Goal: Find specific page/section: Find specific page/section

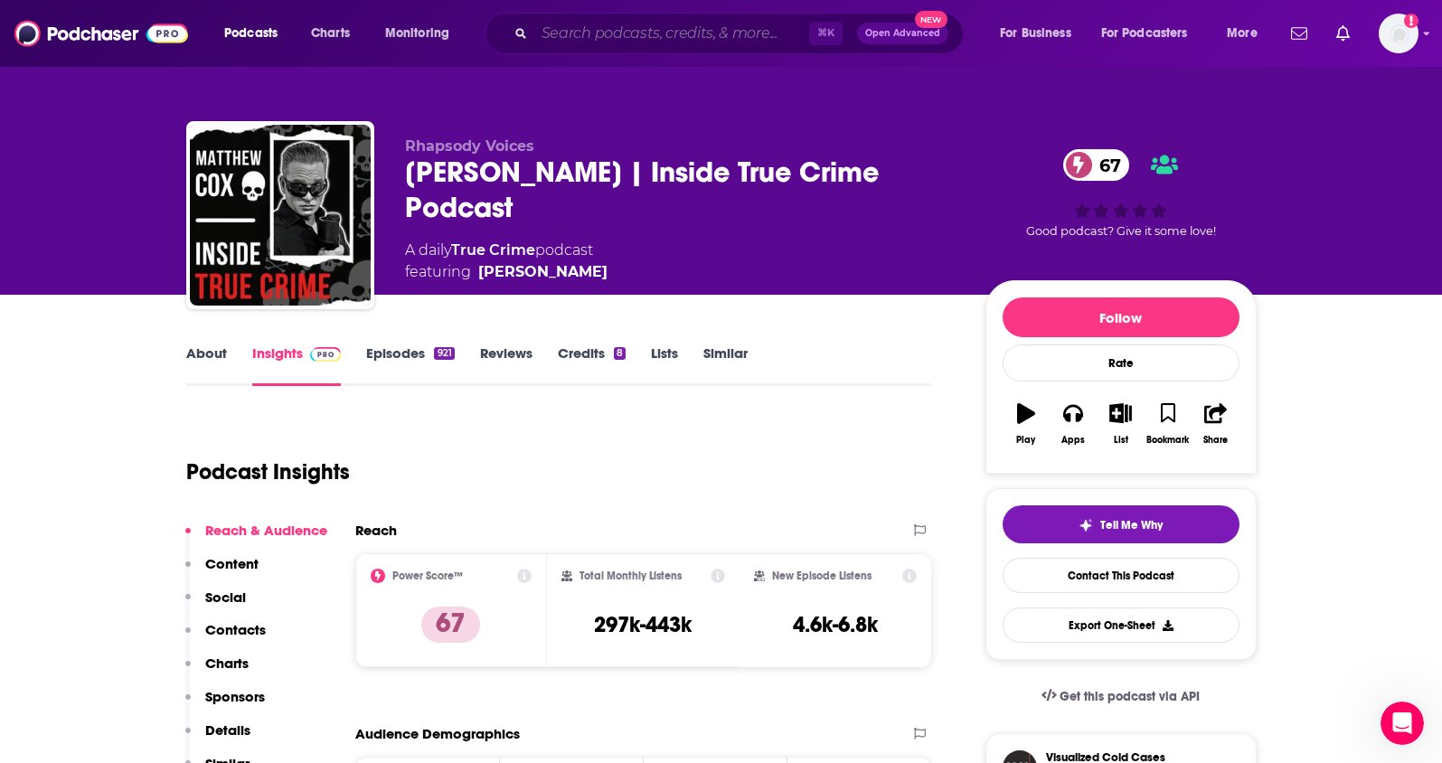
click at [562, 42] on input "Search podcasts, credits, & more..." at bounding box center [671, 33] width 275 height 29
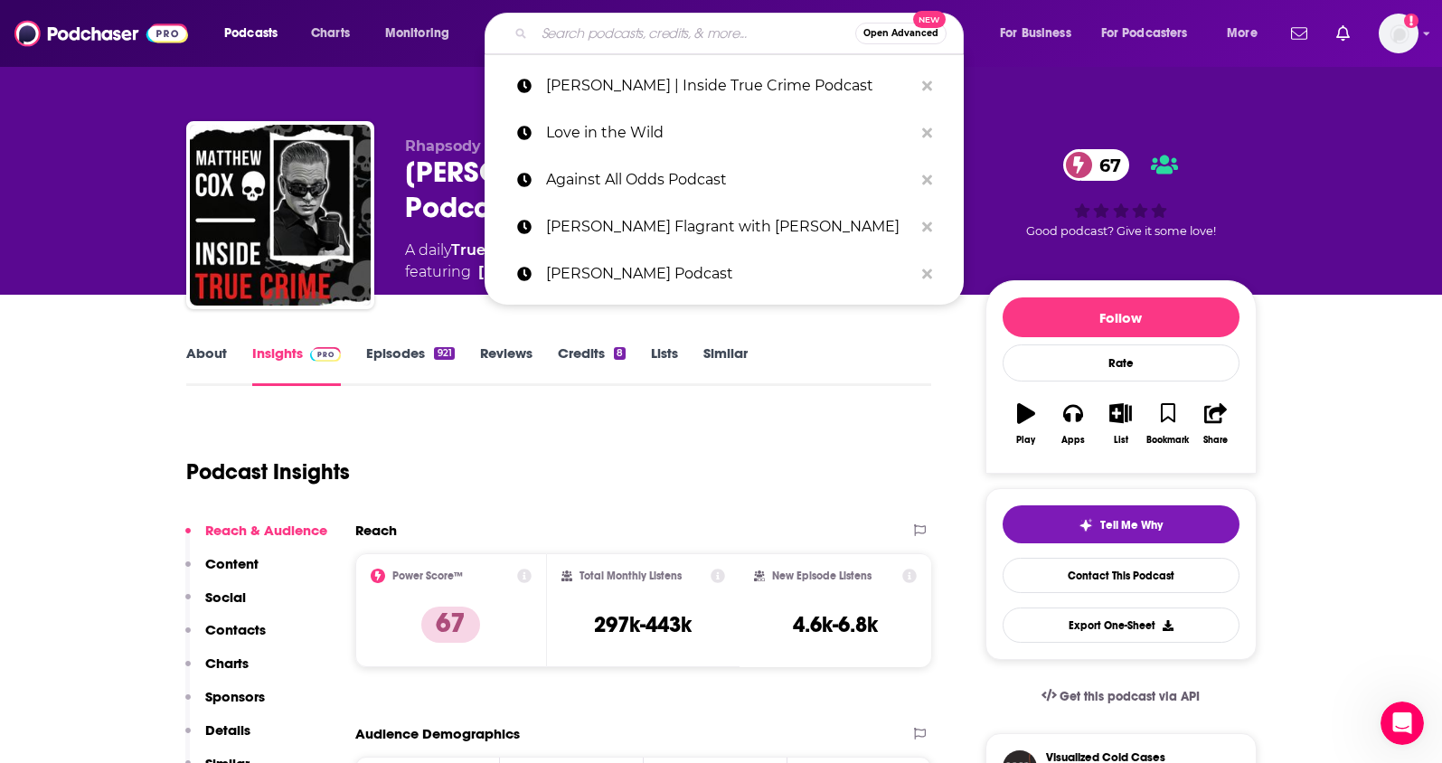
paste input "thERINpy with [PERSON_NAME][US_STATE]"
type input "thERINpy with [PERSON_NAME][US_STATE]"
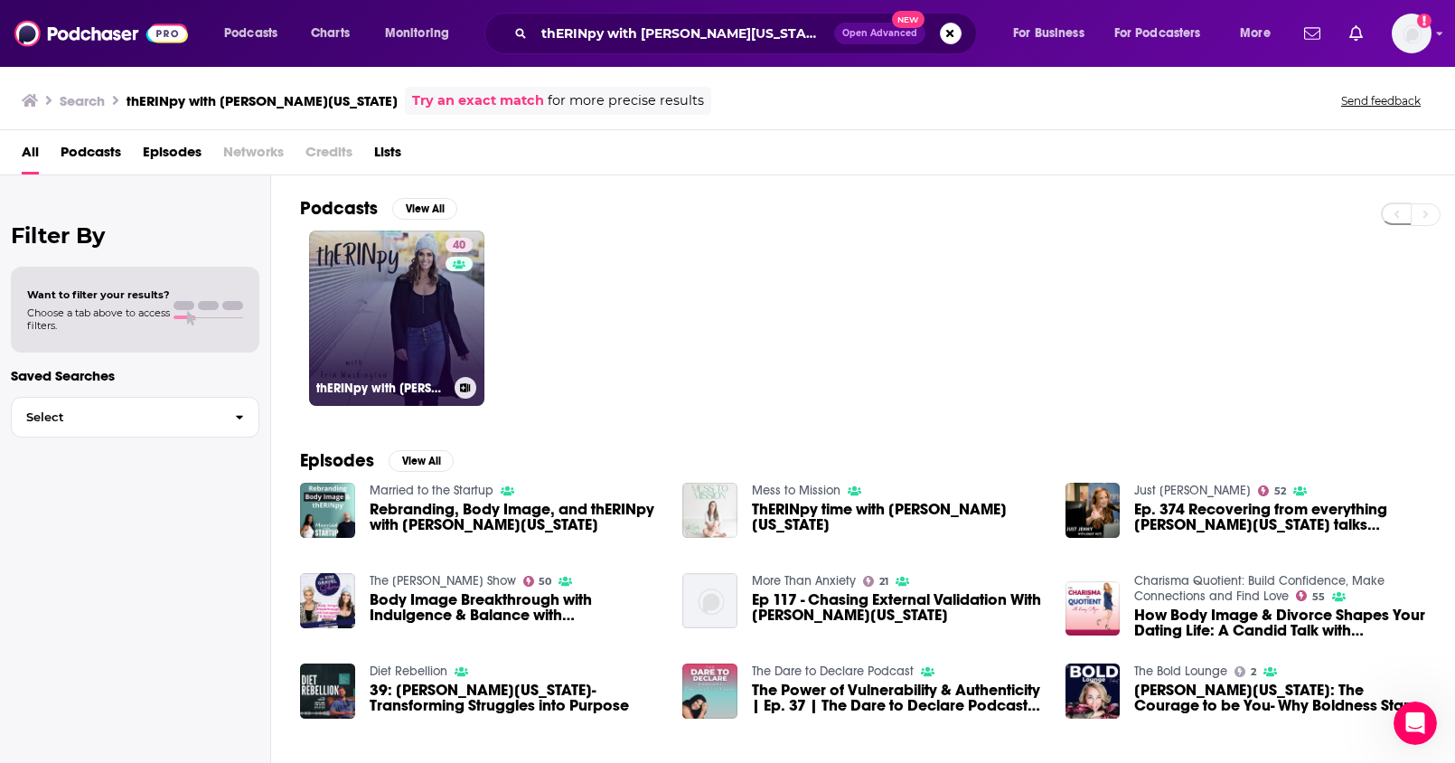
click at [380, 292] on link "40 thERINpy with [PERSON_NAME][US_STATE]" at bounding box center [396, 317] width 175 height 175
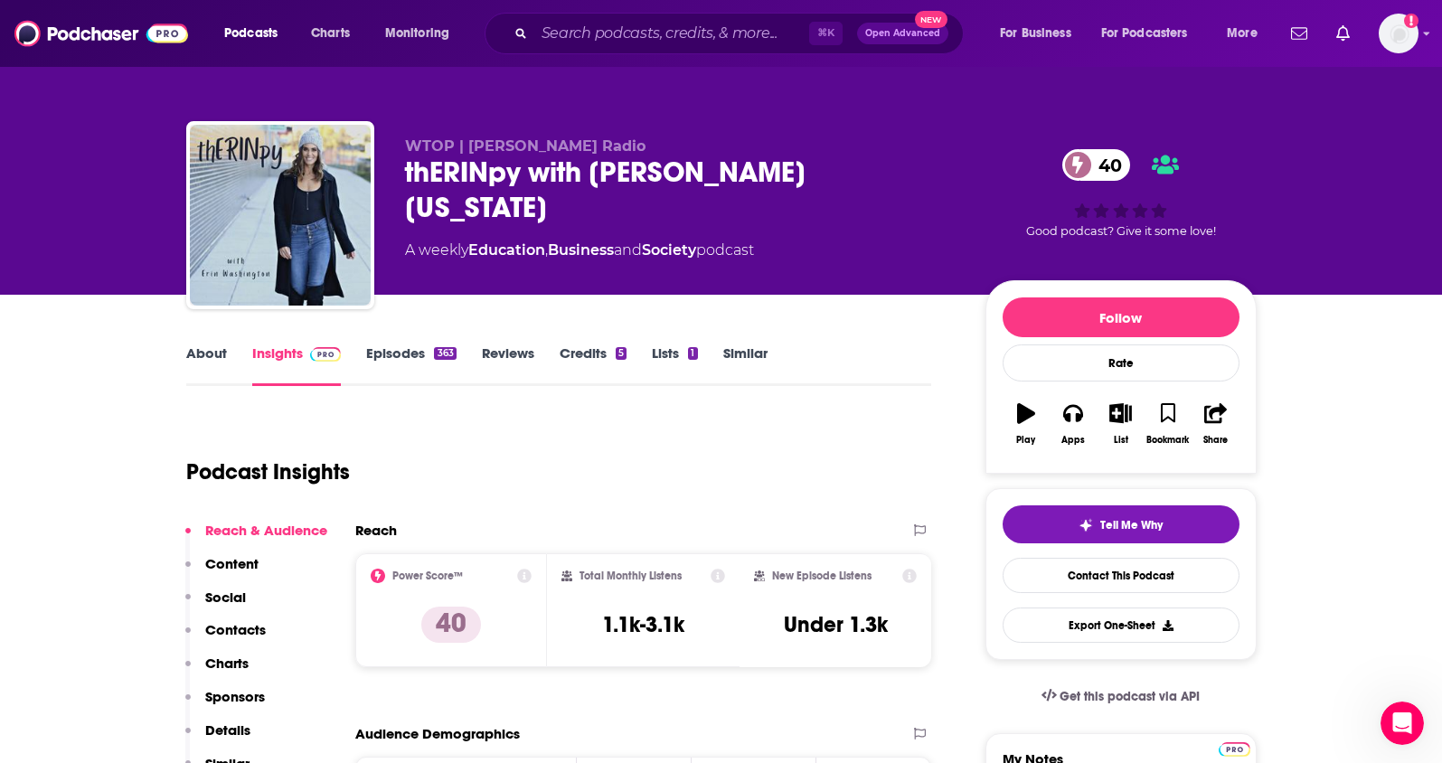
click at [205, 357] on link "About" at bounding box center [206, 365] width 41 height 42
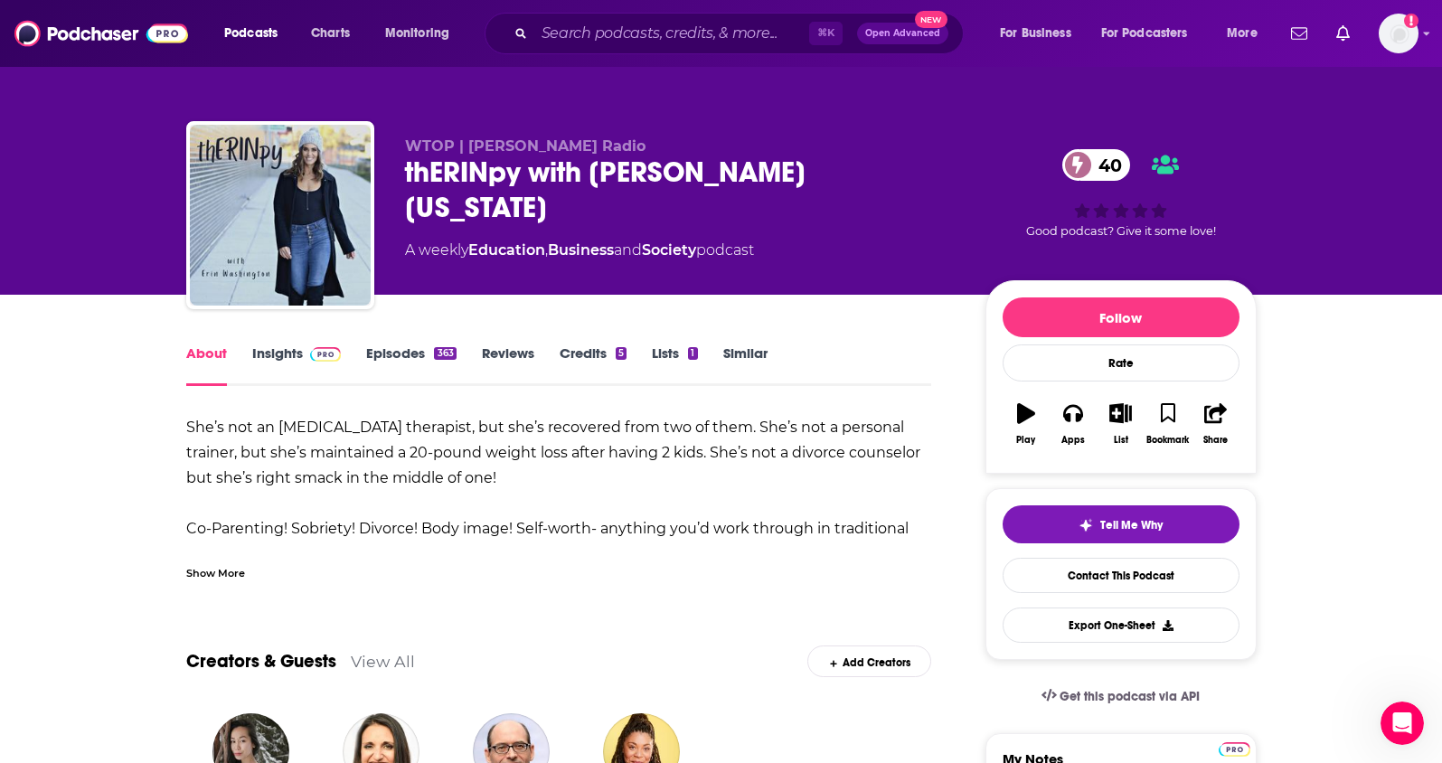
click at [291, 353] on link "Insights" at bounding box center [296, 365] width 89 height 42
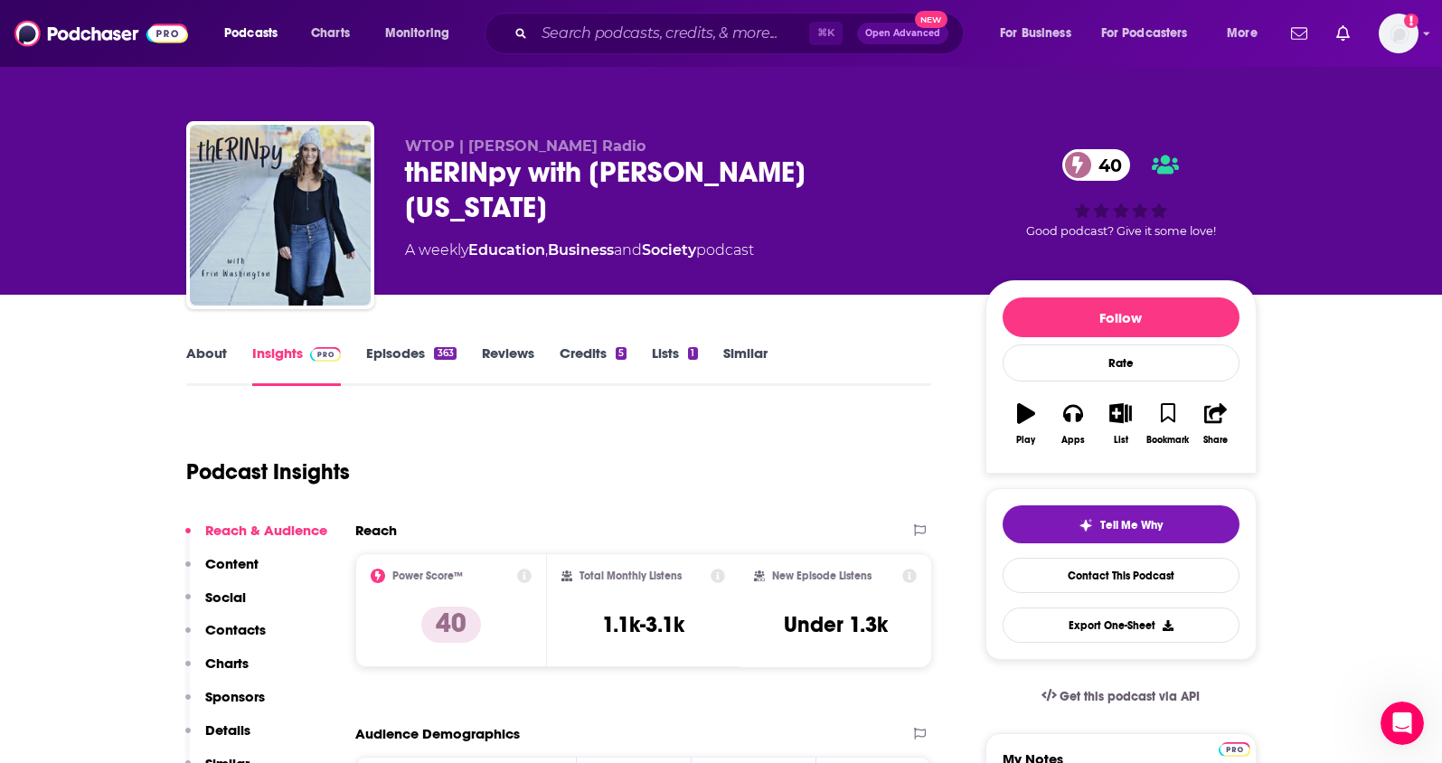
scroll to position [266, 0]
